Goal: Navigation & Orientation: Go to known website

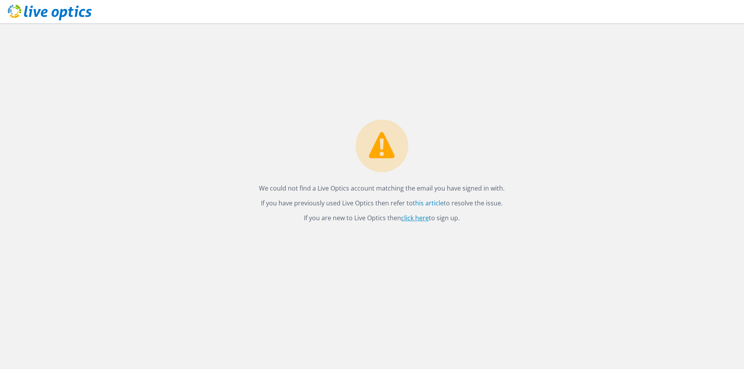
click at [421, 218] on link "click here" at bounding box center [415, 218] width 28 height 9
click at [420, 204] on link "this article" at bounding box center [428, 203] width 31 height 9
